Goal: Transaction & Acquisition: Purchase product/service

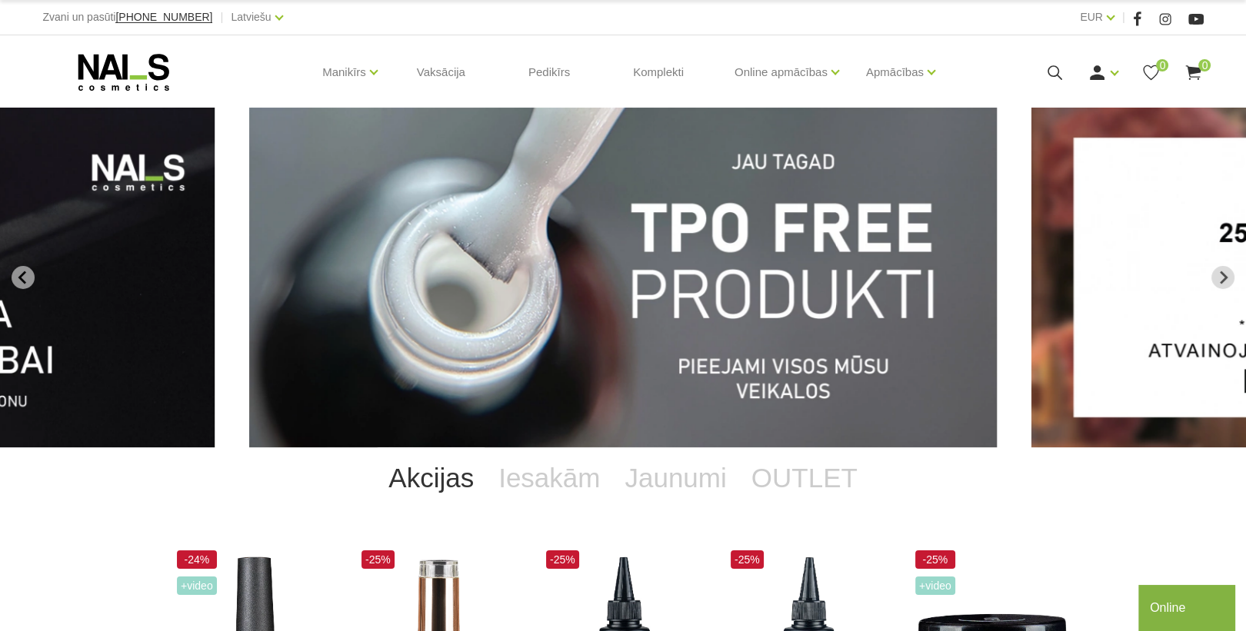
click at [1055, 69] on icon at bounding box center [1054, 72] width 19 height 19
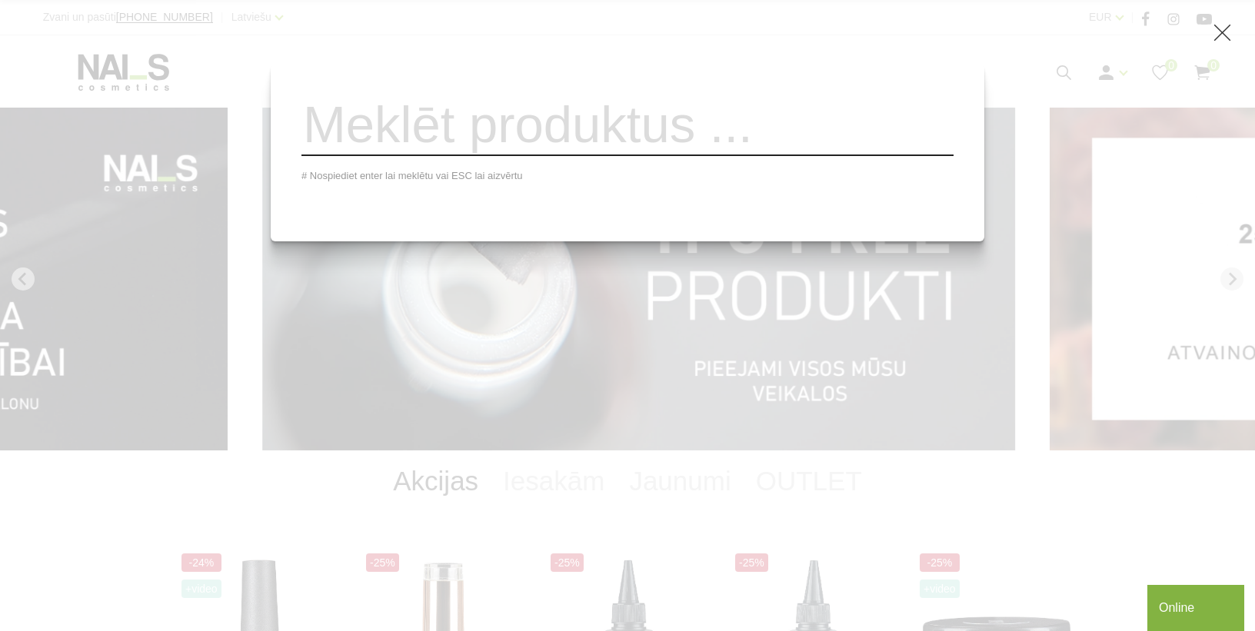
click at [856, 142] on input "search" at bounding box center [627, 125] width 652 height 62
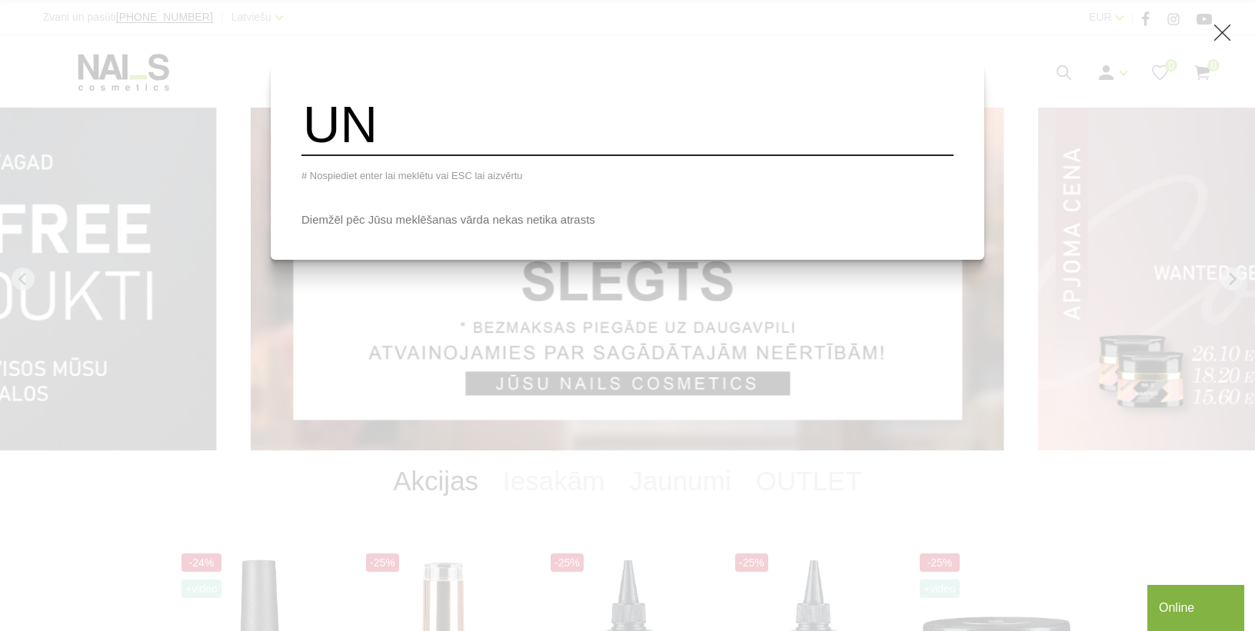
type input "U"
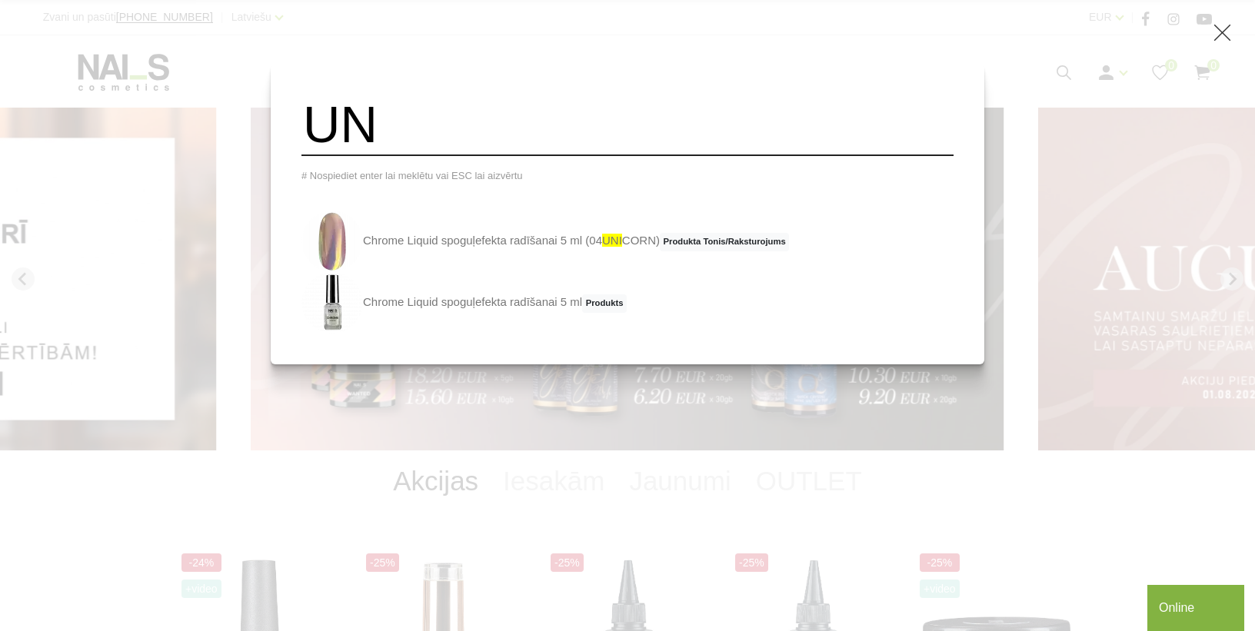
type input "U"
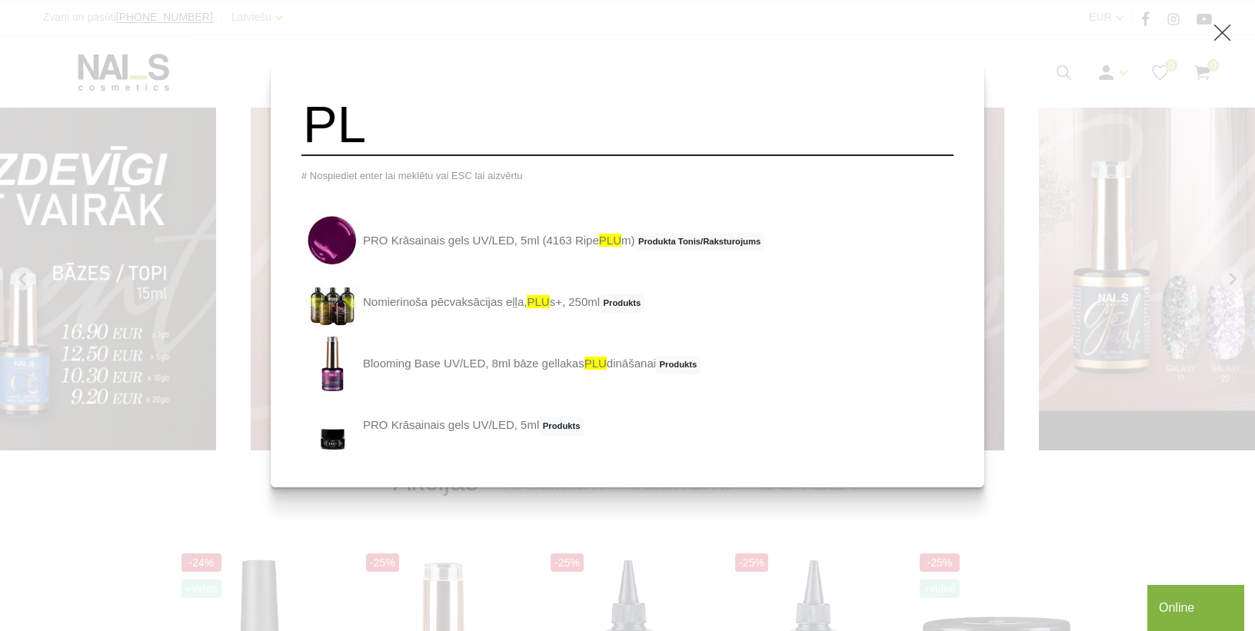
type input "P"
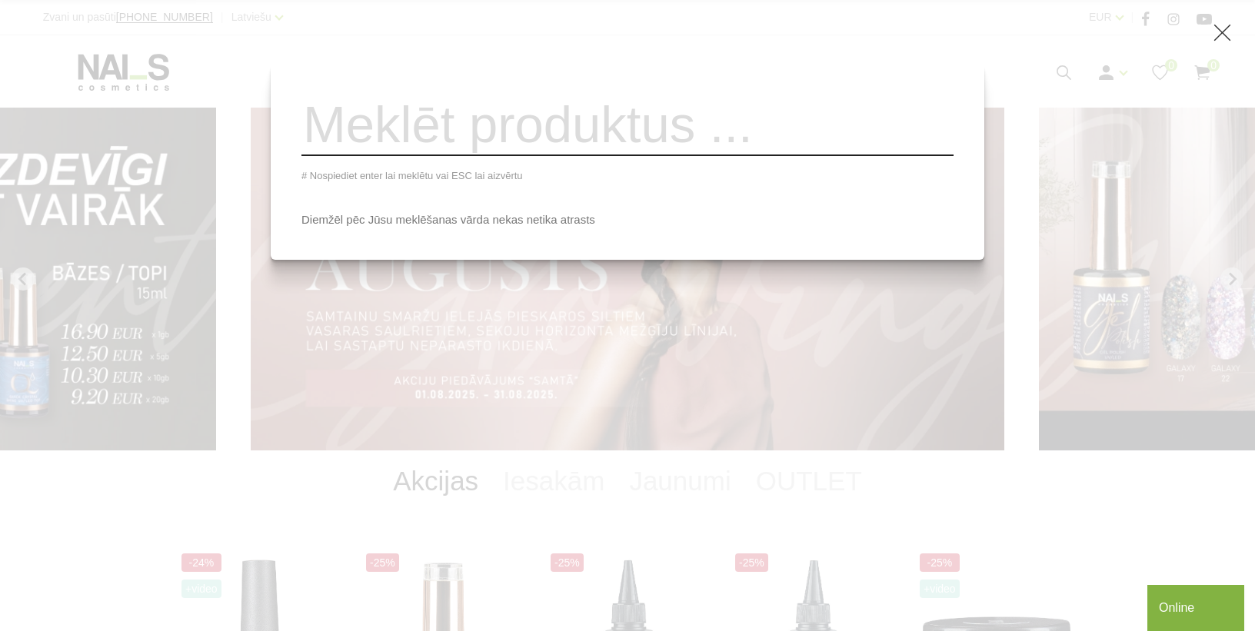
click at [840, 402] on div "# Nospiediet enter lai meklētu vai ESC lai aizvērtu Diemžēl pēc Jūsu meklēšanas…" at bounding box center [627, 315] width 1255 height 631
drag, startPoint x: 826, startPoint y: 486, endPoint x: 864, endPoint y: 474, distance: 39.4
click at [835, 481] on div "# Nospiediet enter lai meklētu vai ESC lai aizvērtu Diemžēl pēc Jūsu meklēšanas…" at bounding box center [627, 315] width 1255 height 631
drag, startPoint x: 1222, startPoint y: 32, endPoint x: 971, endPoint y: 398, distance: 443.6
click at [1222, 33] on use at bounding box center [1222, 33] width 17 height 17
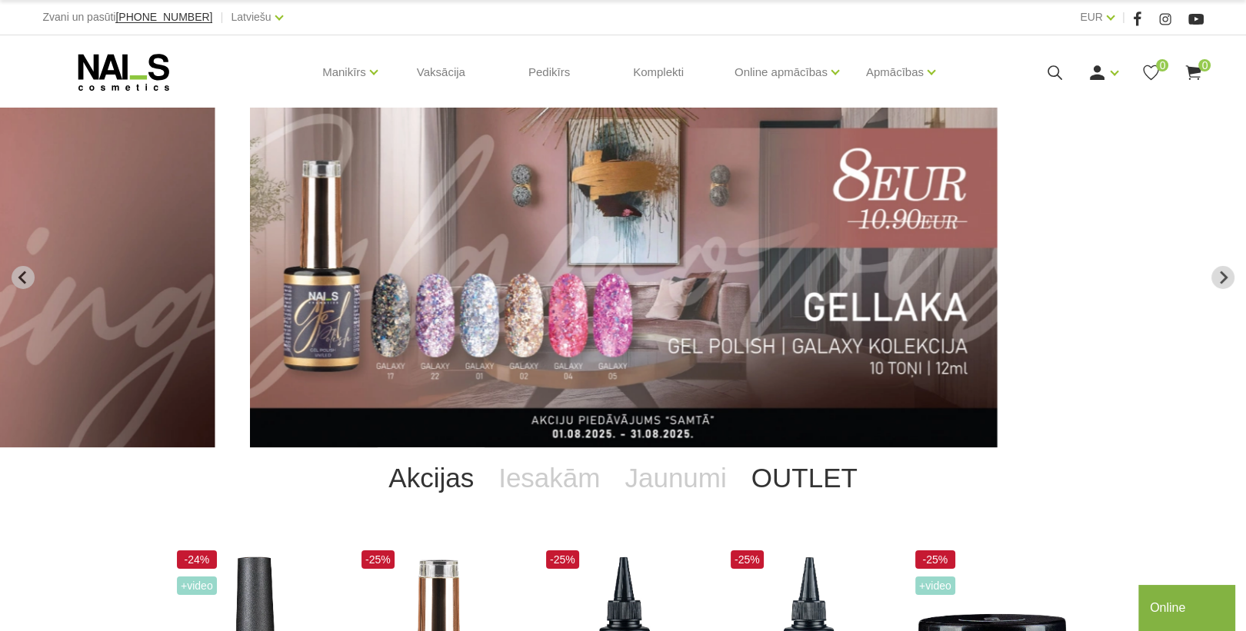
click at [813, 479] on link "OUTLET" at bounding box center [804, 478] width 131 height 62
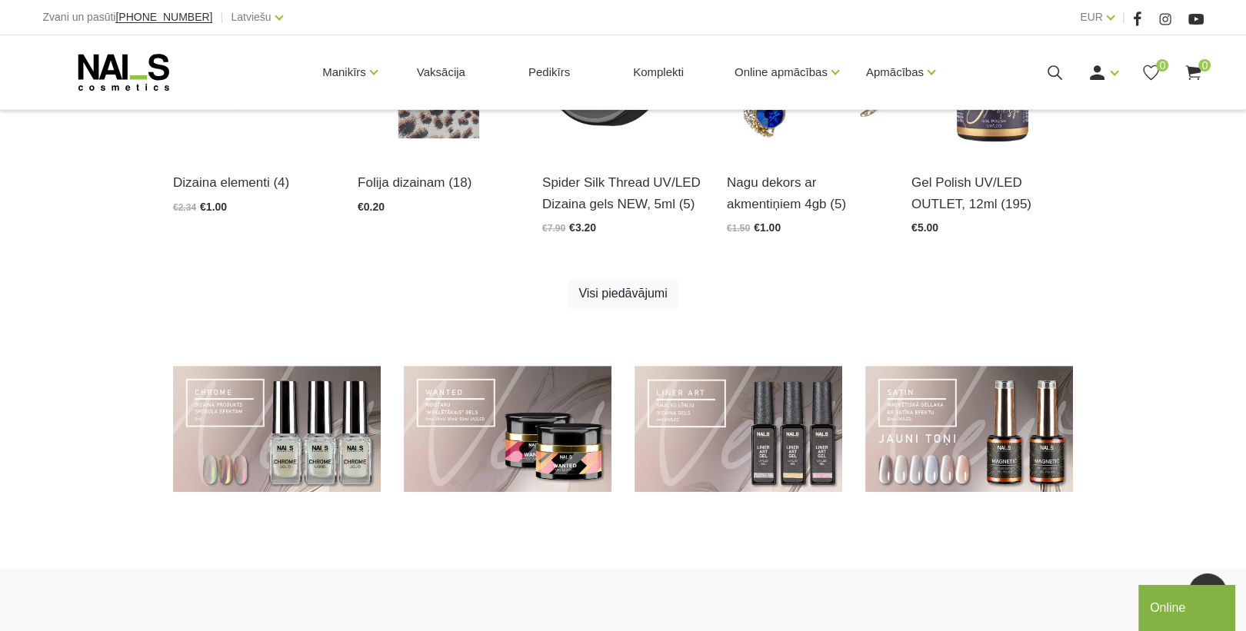
scroll to position [1151, 0]
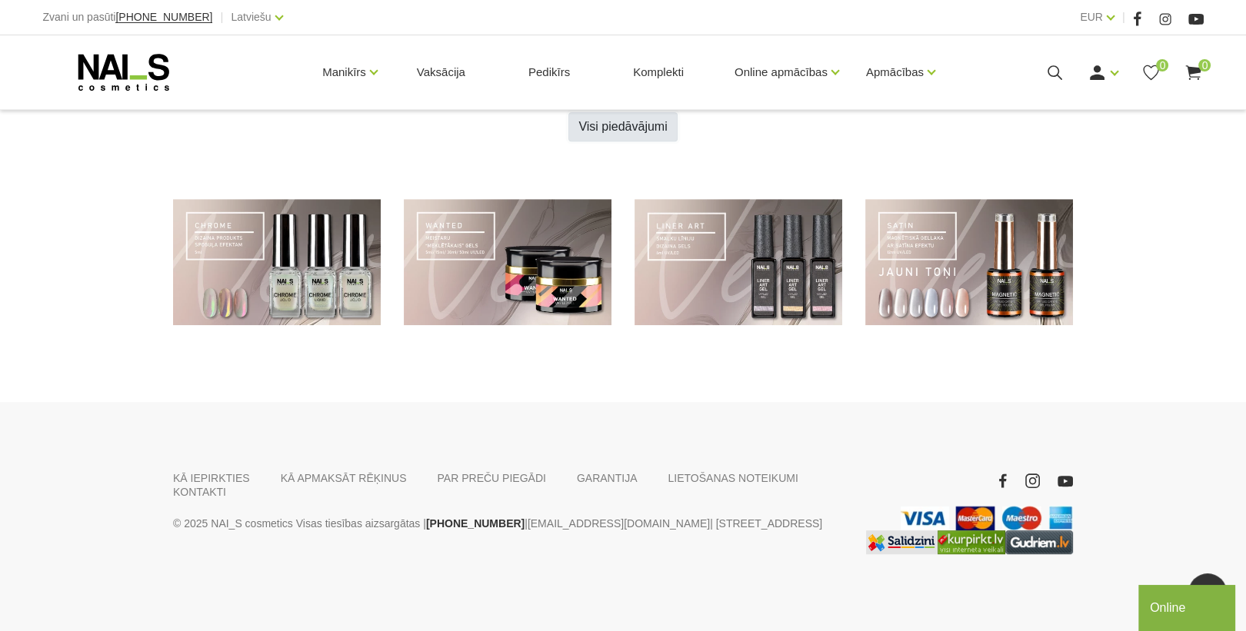
click at [634, 125] on link "Visi piedāvājumi" at bounding box center [622, 126] width 108 height 29
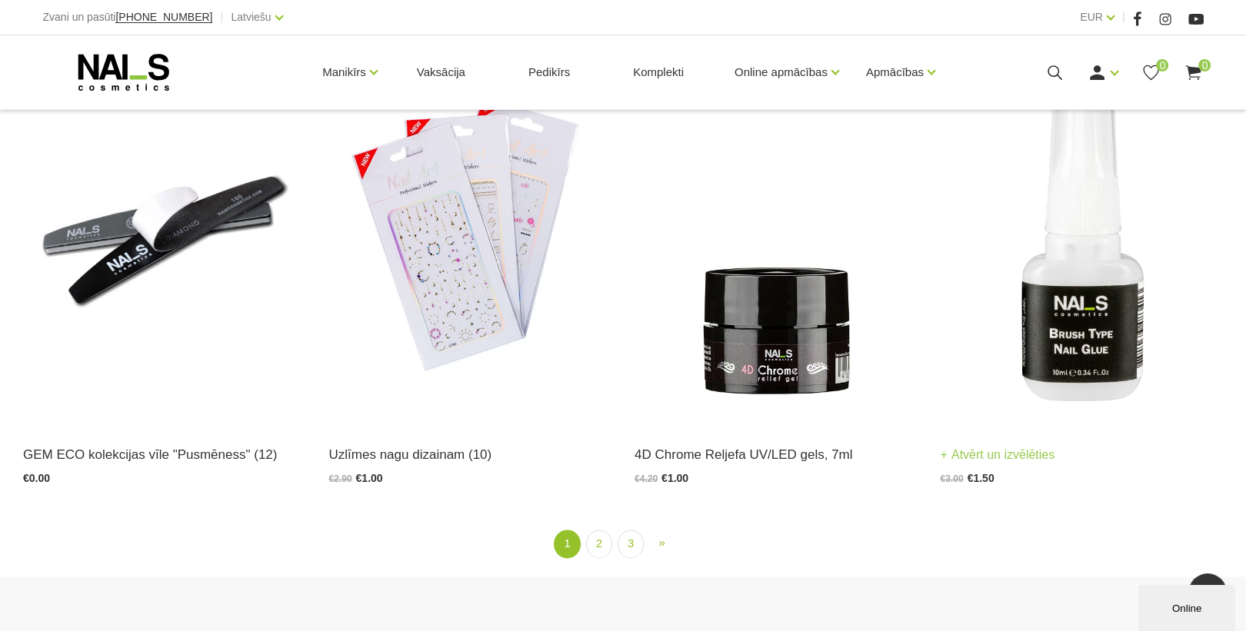
scroll to position [3108, 0]
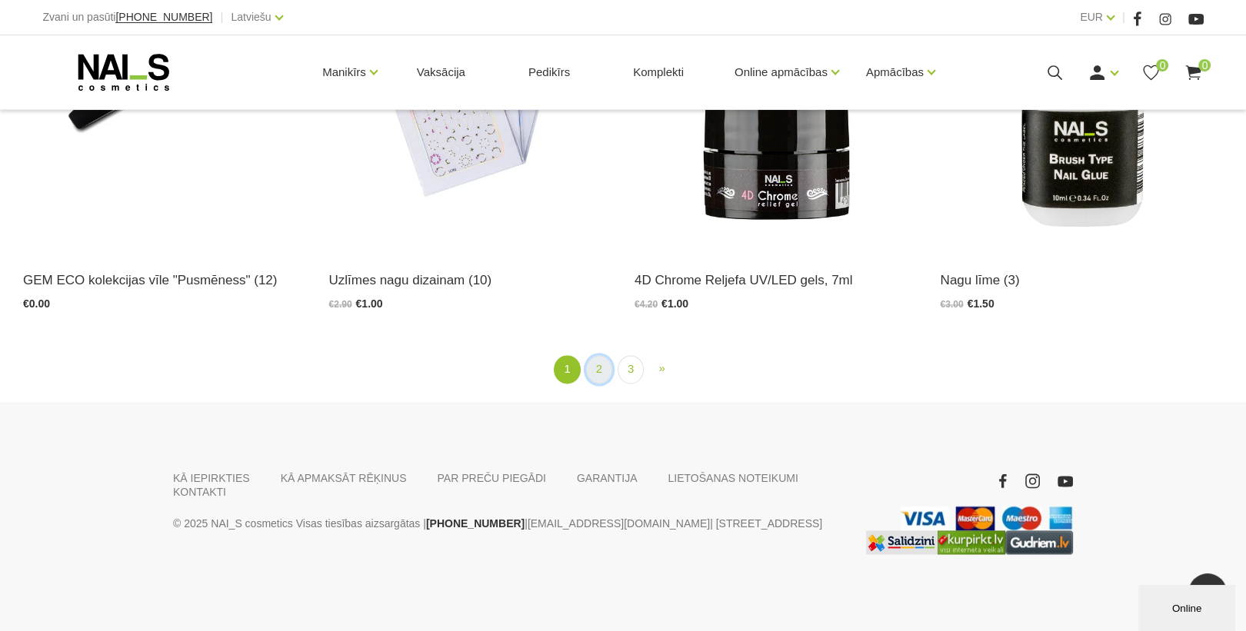
click at [600, 377] on link "2" at bounding box center [599, 369] width 26 height 28
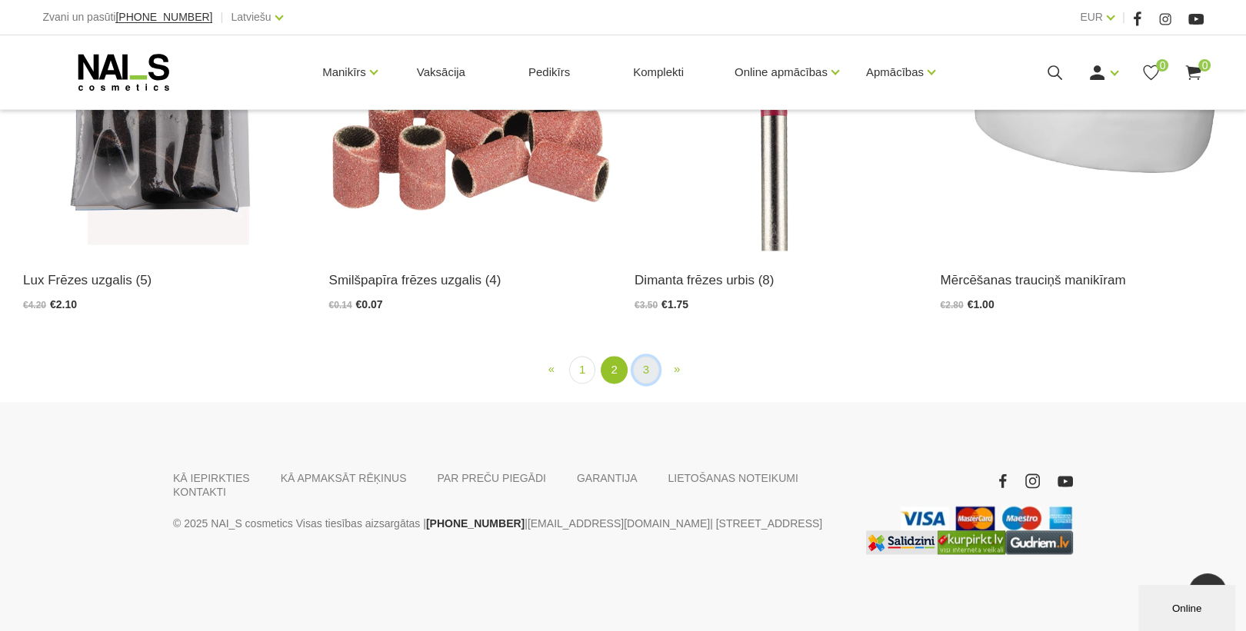
click at [641, 368] on link "3" at bounding box center [646, 370] width 26 height 28
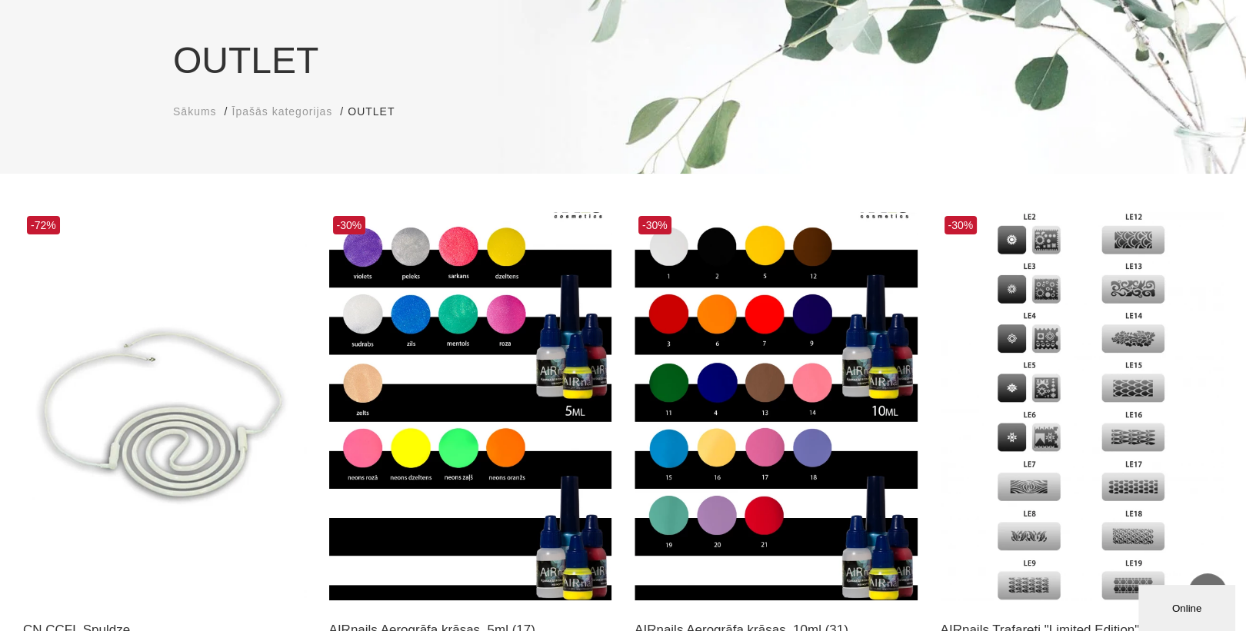
scroll to position [62, 0]
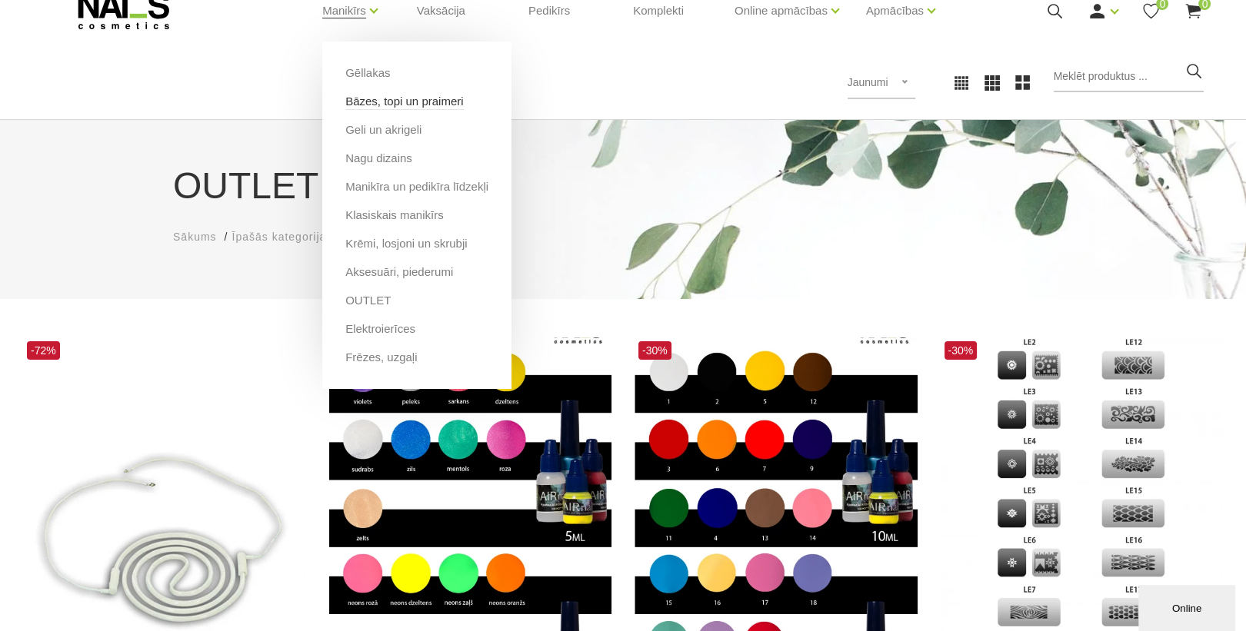
click at [384, 103] on link "Bāzes, topi un praimeri" at bounding box center [404, 101] width 118 height 17
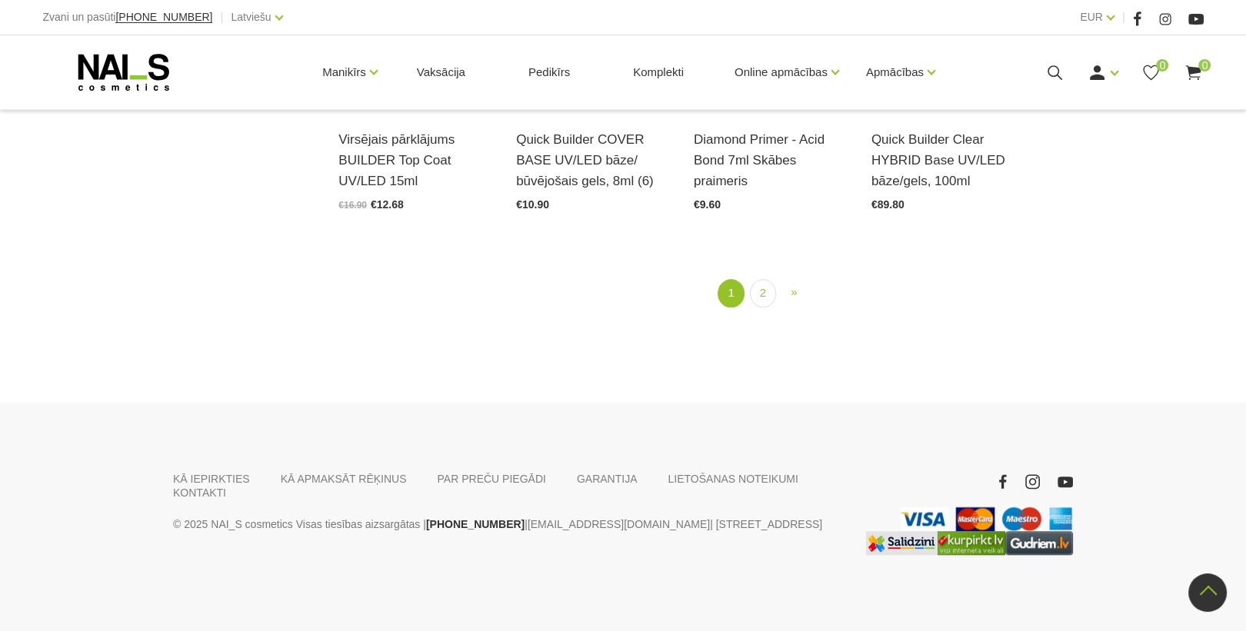
scroll to position [1973, 0]
click at [761, 291] on link "2" at bounding box center [763, 292] width 26 height 28
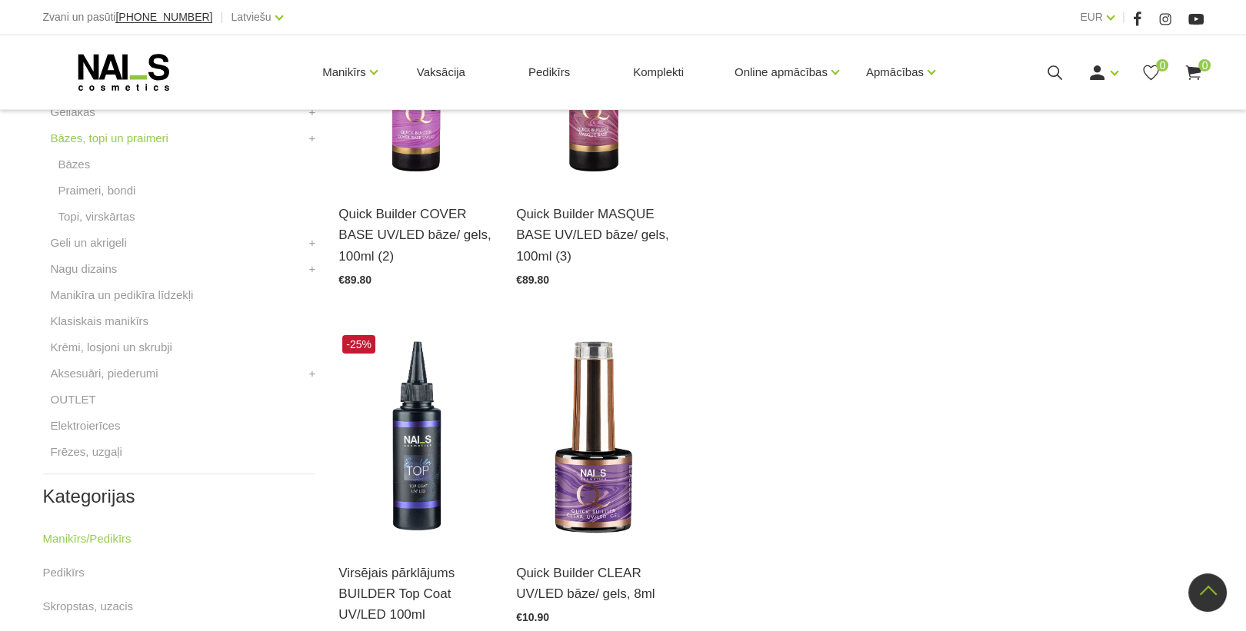
scroll to position [621, 0]
